Goal: Task Accomplishment & Management: Manage account settings

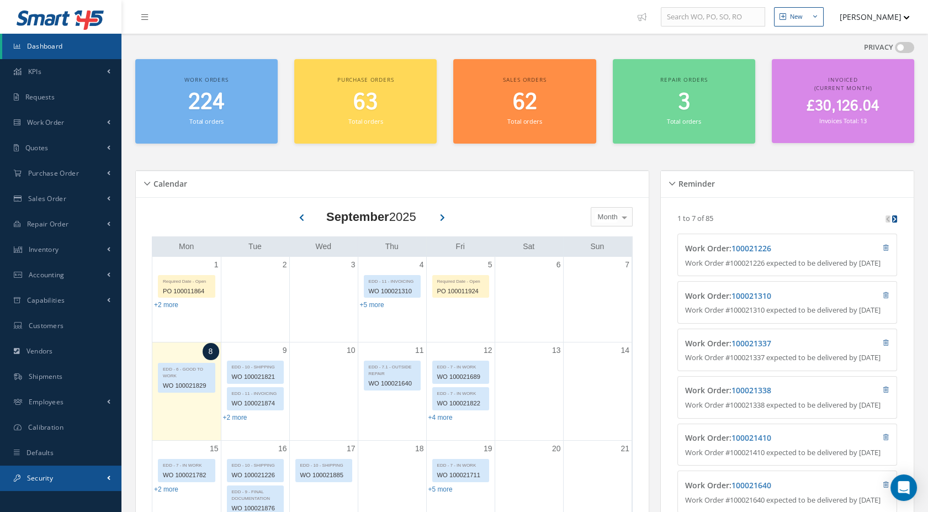
click at [71, 479] on link "Security" at bounding box center [60, 477] width 121 height 25
click at [71, 479] on link "Security" at bounding box center [61, 477] width 119 height 25
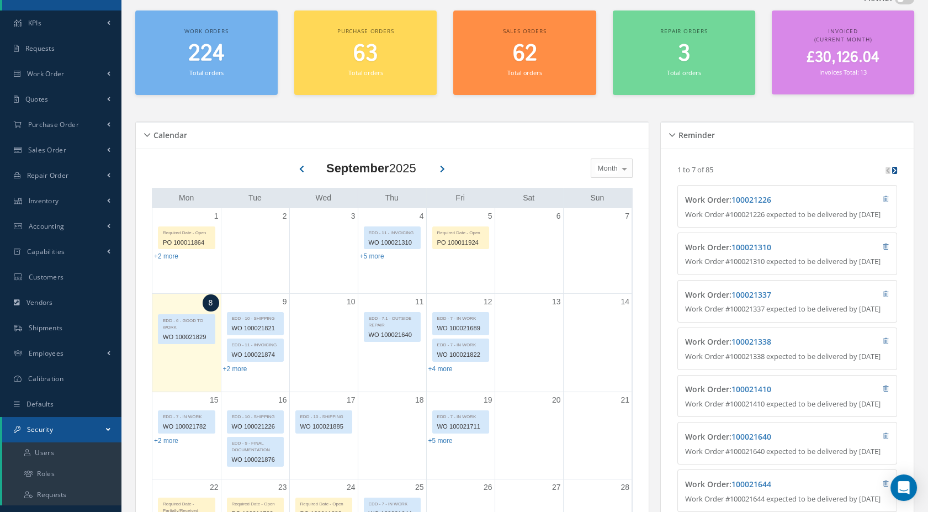
scroll to position [49, 0]
click at [67, 452] on link "Users" at bounding box center [61, 452] width 119 height 21
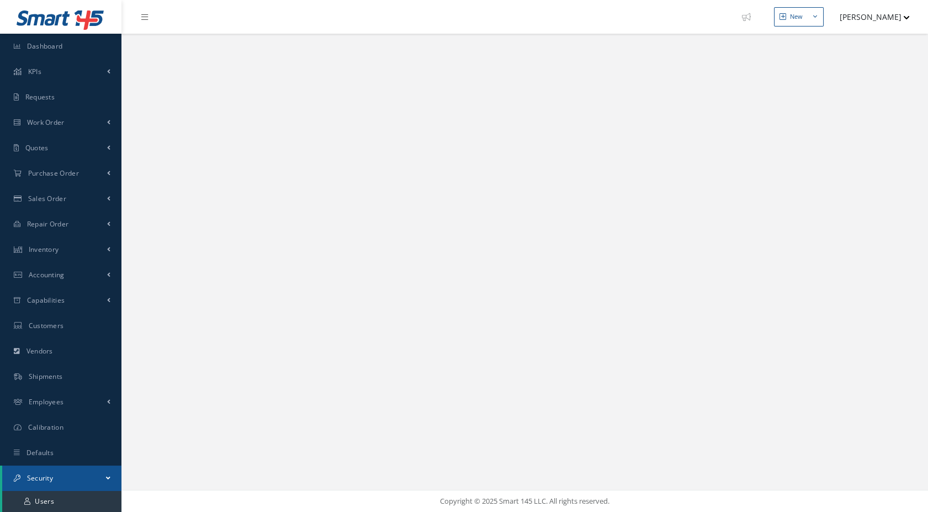
select select "25"
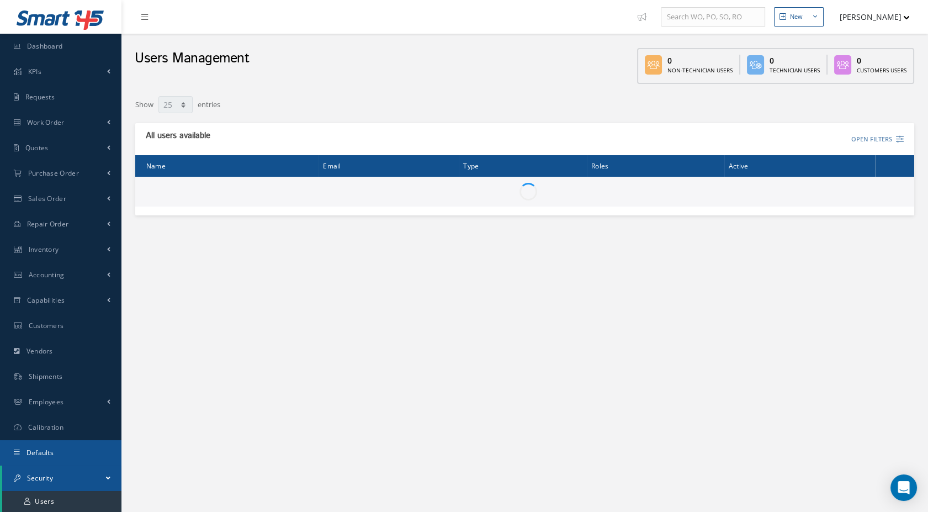
click at [67, 452] on link "Defaults" at bounding box center [60, 452] width 121 height 25
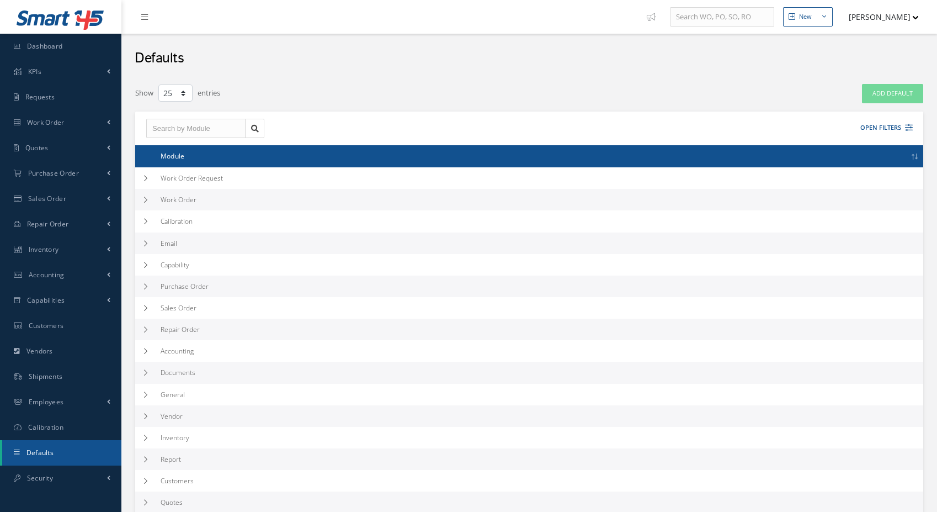
select select "25"
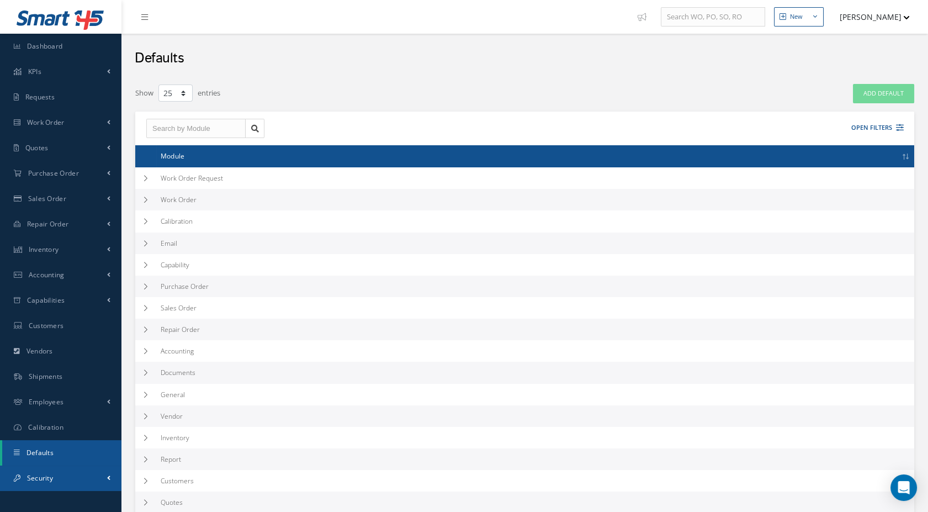
click at [69, 478] on link "Security" at bounding box center [60, 477] width 121 height 25
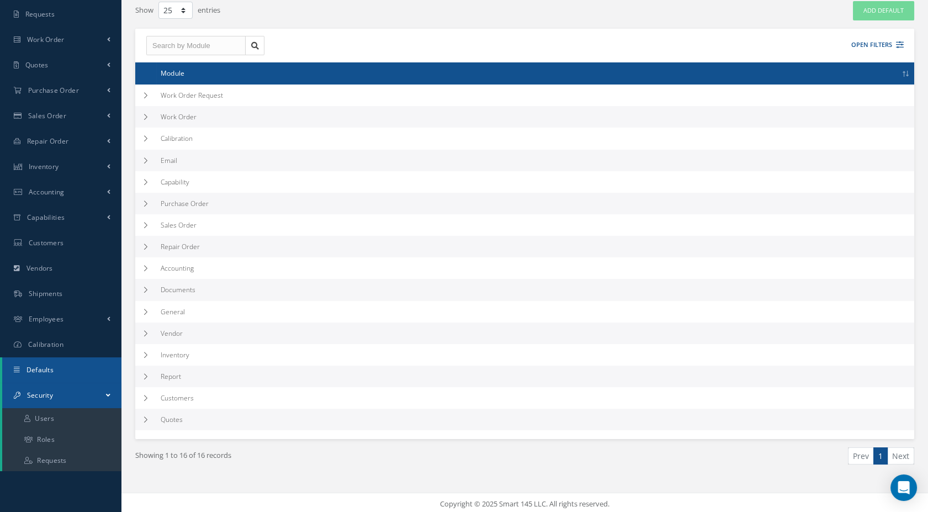
scroll to position [84, 0]
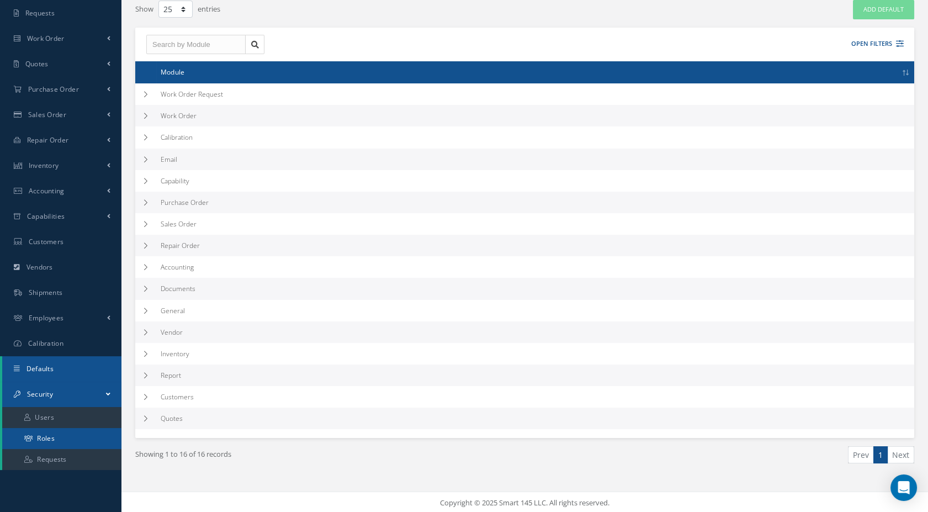
click at [57, 441] on link "Roles" at bounding box center [61, 438] width 119 height 21
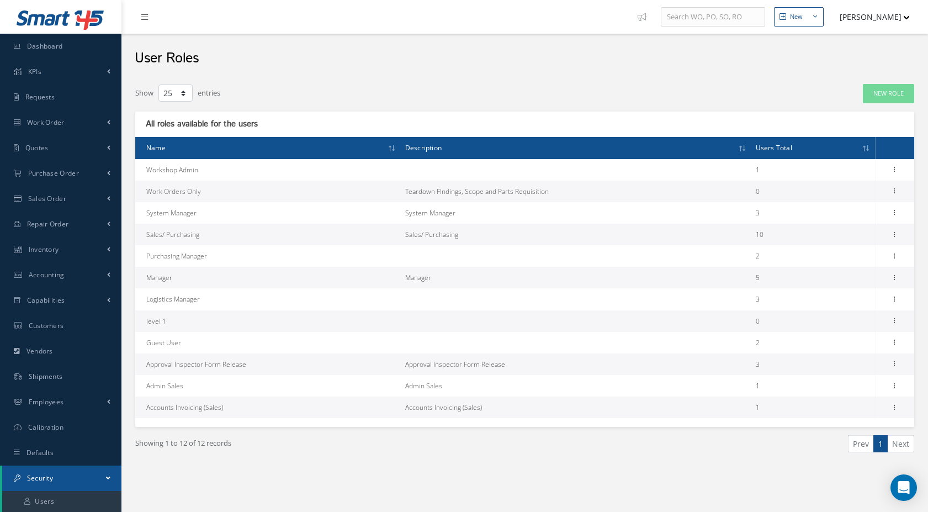
select select "25"
click at [898, 278] on icon at bounding box center [894, 276] width 11 height 9
click at [851, 300] on link "Permissions" at bounding box center [843, 299] width 87 height 14
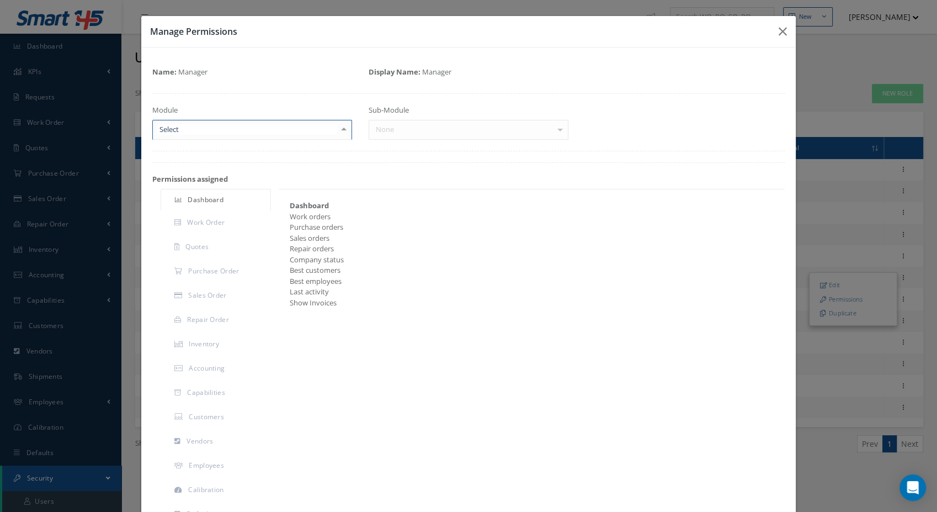
click at [320, 124] on div at bounding box center [252, 130] width 200 height 20
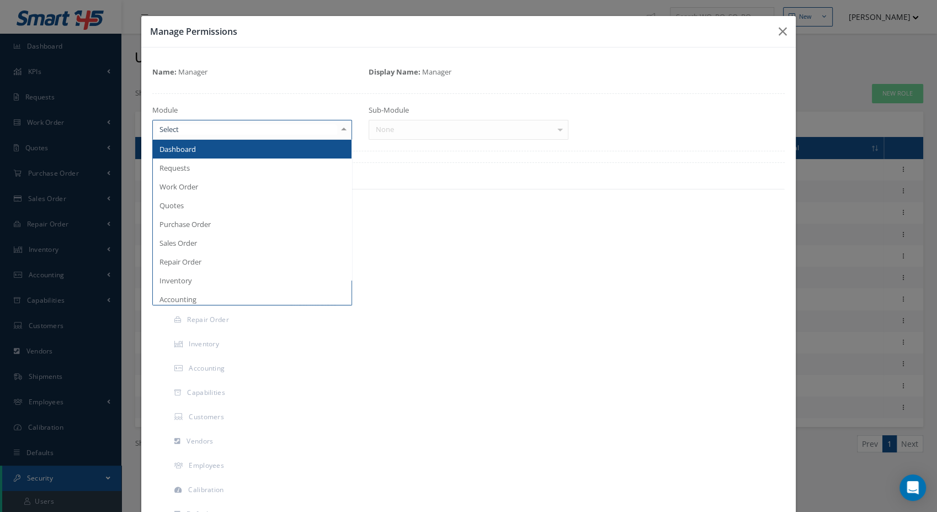
click at [291, 146] on span "Dashboard" at bounding box center [252, 149] width 199 height 19
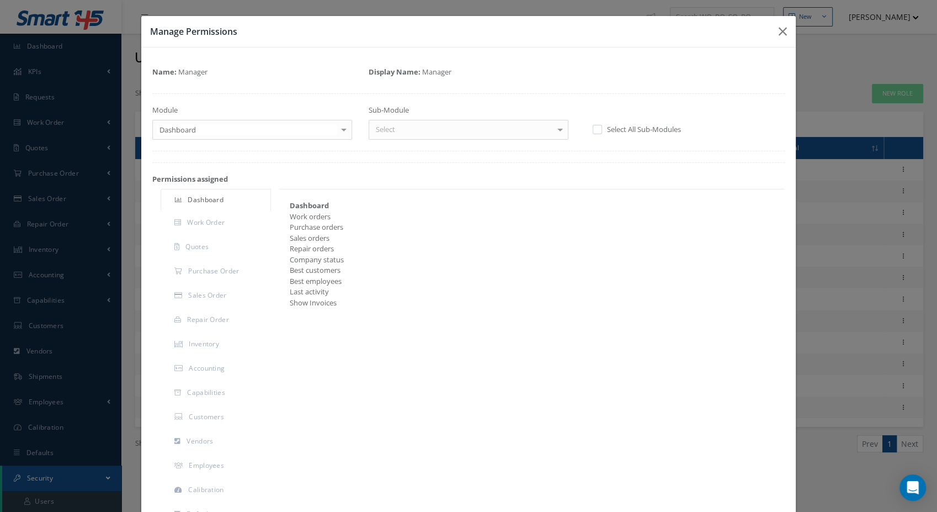
click at [421, 114] on div "Sub-Module Select Dashboard No elements found. List is empty." at bounding box center [468, 122] width 216 height 35
click at [421, 124] on div "Select" at bounding box center [469, 130] width 200 height 20
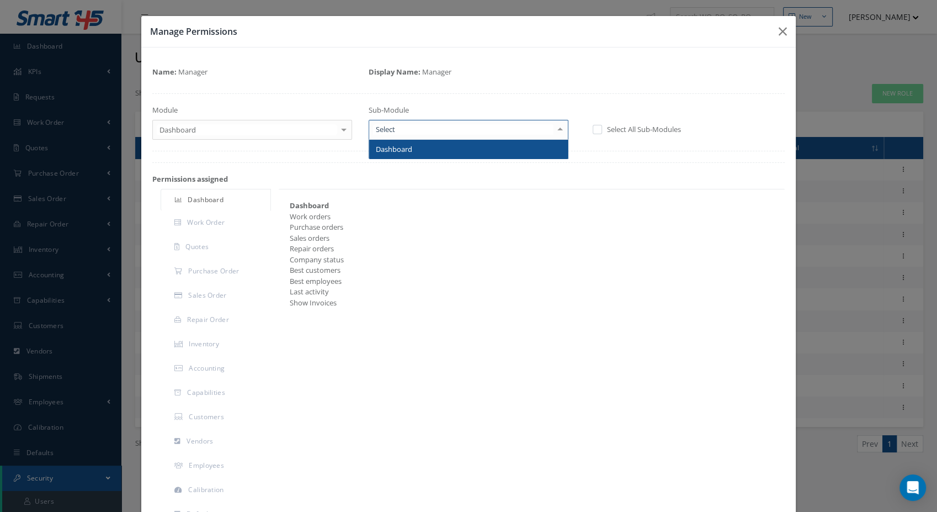
click at [386, 157] on span "Dashboard" at bounding box center [468, 149] width 199 height 19
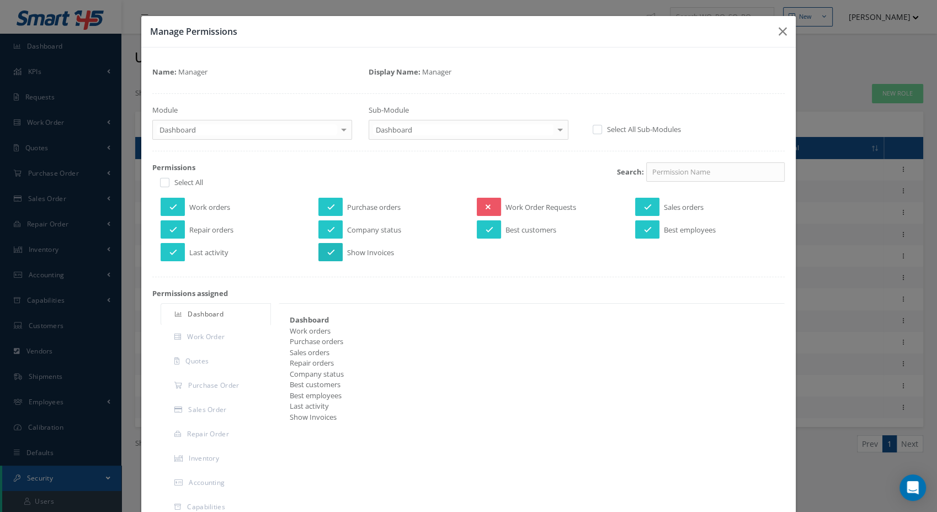
click at [323, 249] on button at bounding box center [331, 252] width 24 height 18
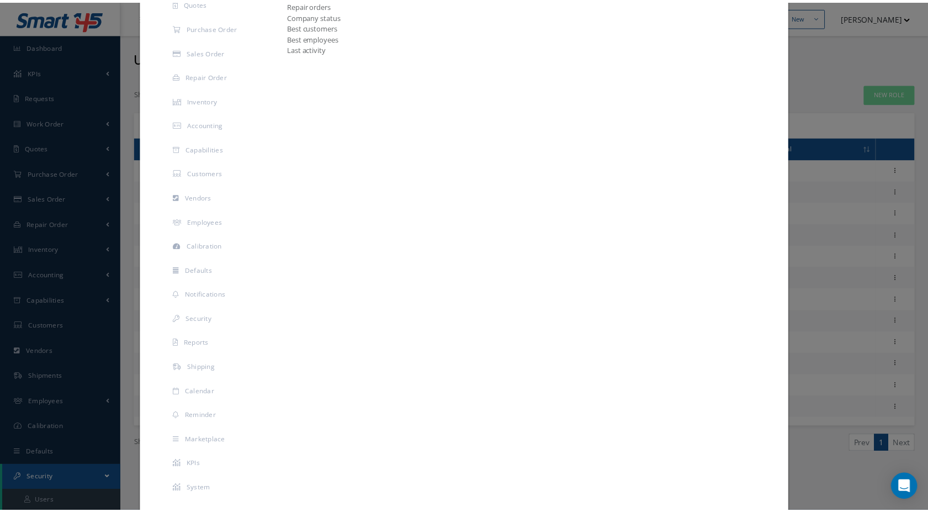
scroll to position [415, 0]
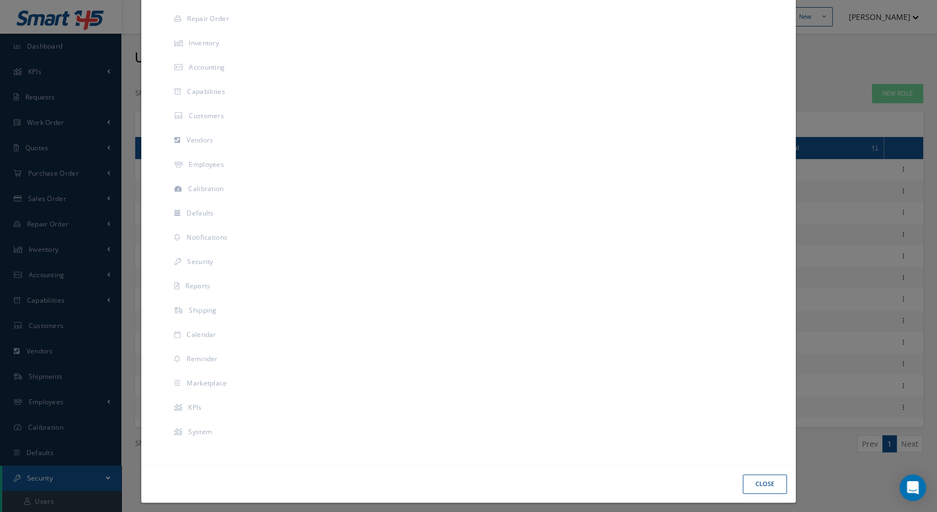
click at [753, 475] on button "Close" at bounding box center [765, 483] width 44 height 19
